Goal: Use online tool/utility: Utilize a website feature to perform a specific function

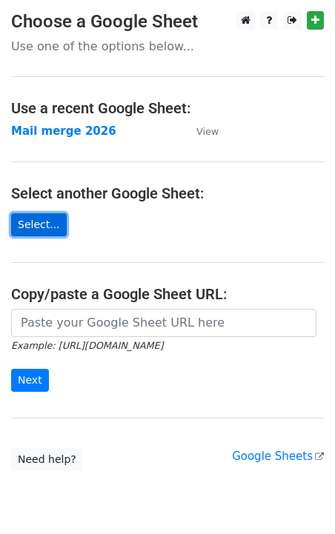
click at [50, 230] on link "Select..." at bounding box center [39, 224] width 56 height 23
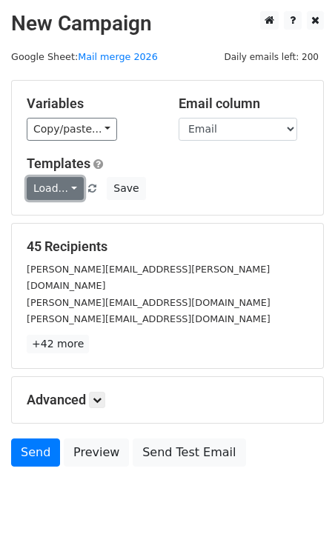
click at [56, 197] on link "Load..." at bounding box center [55, 188] width 57 height 23
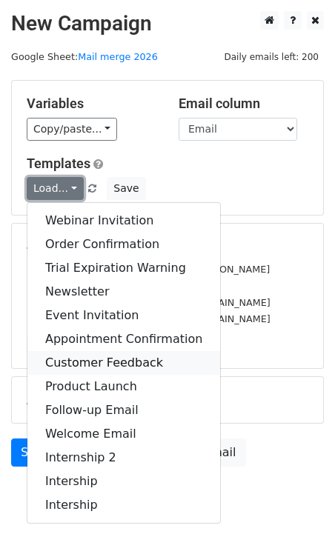
scroll to position [41, 0]
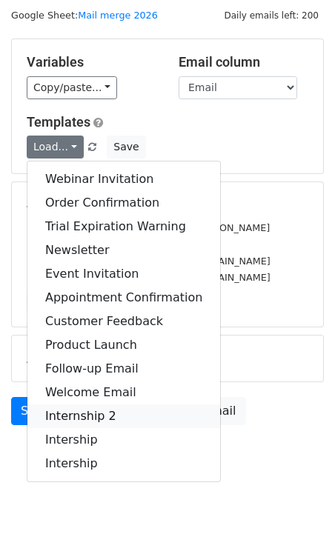
click at [84, 412] on link "Internship 2" at bounding box center [123, 416] width 192 height 24
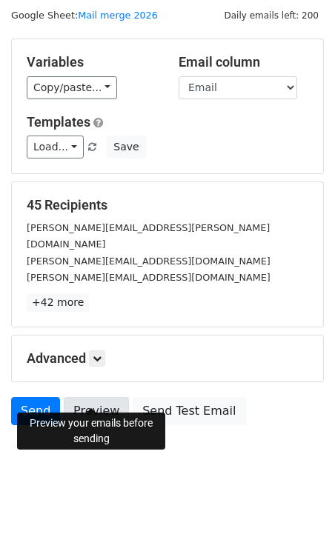
click at [106, 397] on link "Preview" at bounding box center [96, 411] width 65 height 28
